Goal: Download file/media

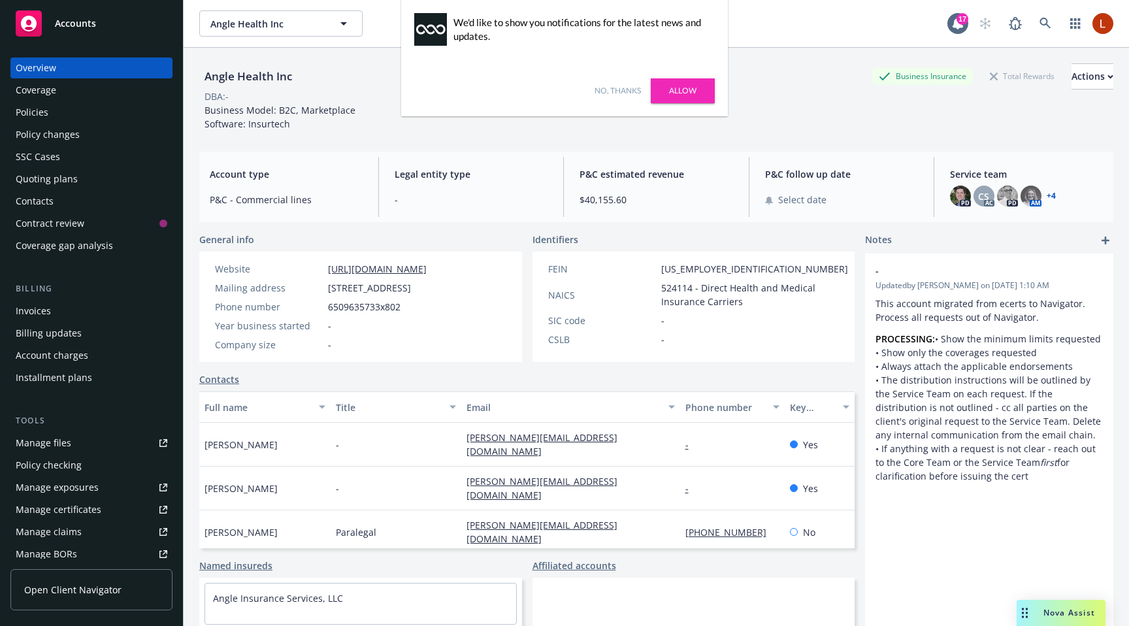
click at [618, 93] on link "No, thanks" at bounding box center [618, 91] width 46 height 12
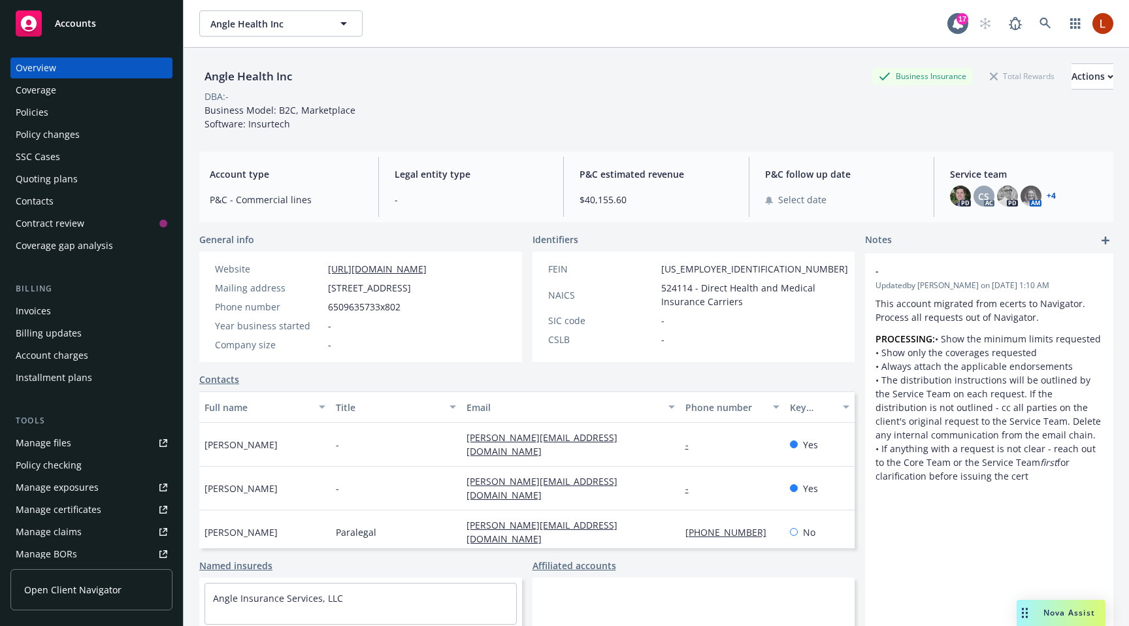
click at [58, 442] on div "Manage files" at bounding box center [44, 443] width 56 height 21
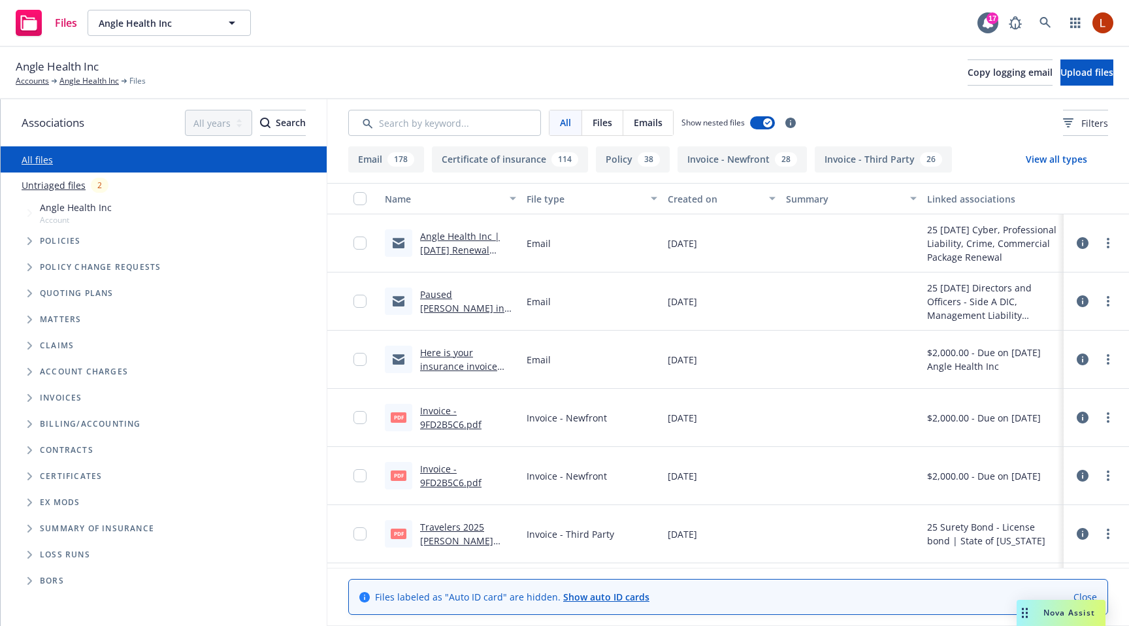
click at [1083, 242] on icon at bounding box center [1083, 243] width 12 height 12
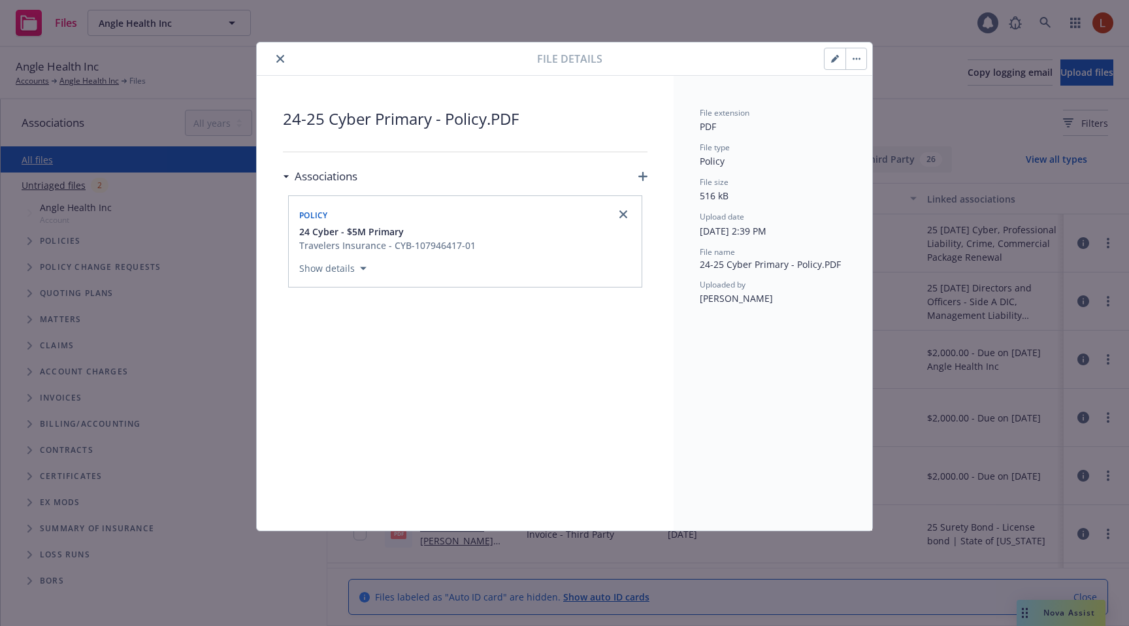
click at [857, 56] on button "button" at bounding box center [856, 58] width 21 height 21
click at [878, 118] on link "Download" at bounding box center [911, 121] width 130 height 26
